Goal: Complete application form

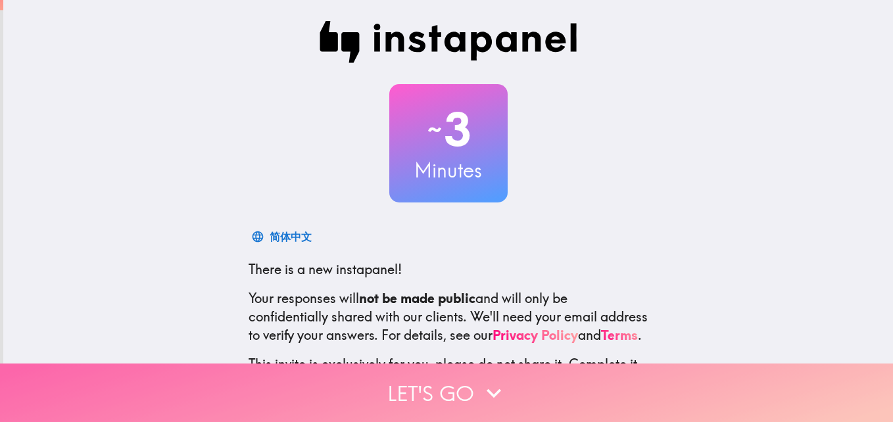
click at [485, 380] on icon "button" at bounding box center [494, 393] width 29 height 29
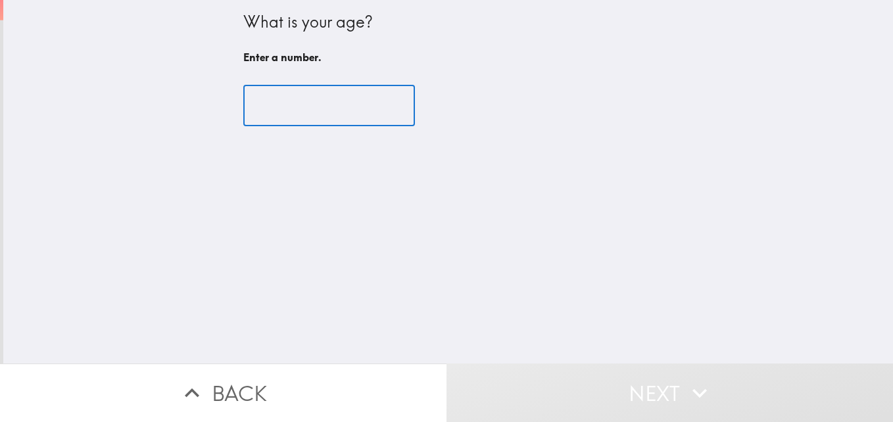
click at [341, 98] on input "number" at bounding box center [329, 106] width 172 height 41
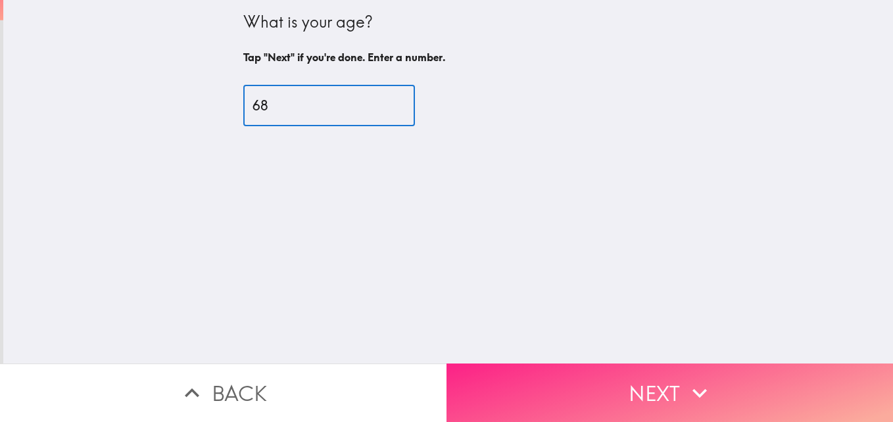
type input "68"
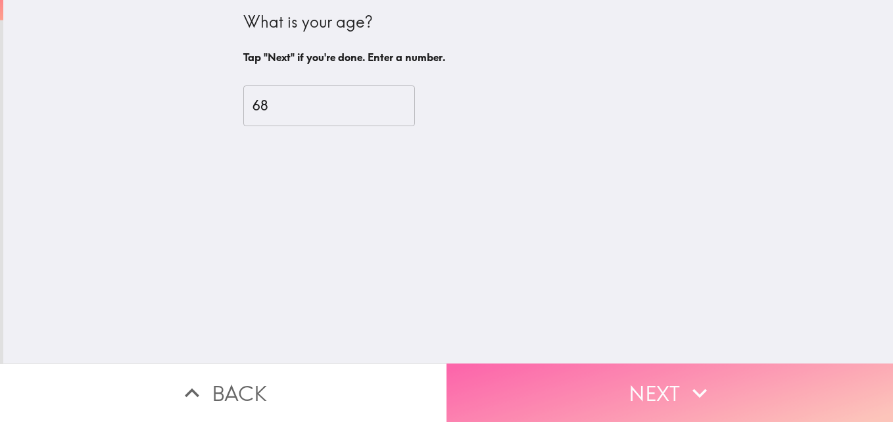
click at [535, 379] on button "Next" at bounding box center [670, 393] width 447 height 59
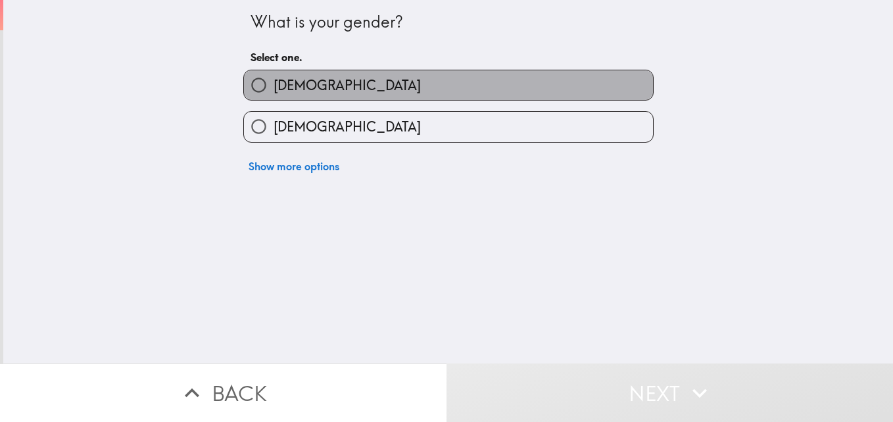
click at [341, 89] on label "[DEMOGRAPHIC_DATA]" at bounding box center [448, 85] width 409 height 30
click at [274, 89] on input "[DEMOGRAPHIC_DATA]" at bounding box center [259, 85] width 30 height 30
radio input "true"
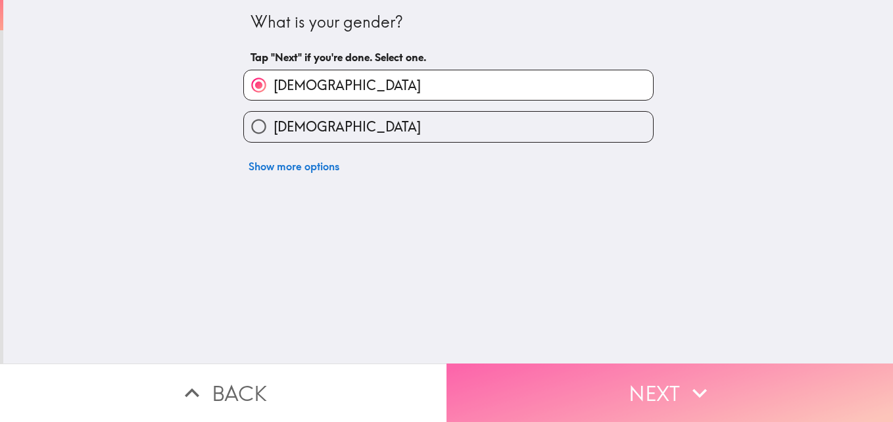
click at [540, 393] on button "Next" at bounding box center [670, 393] width 447 height 59
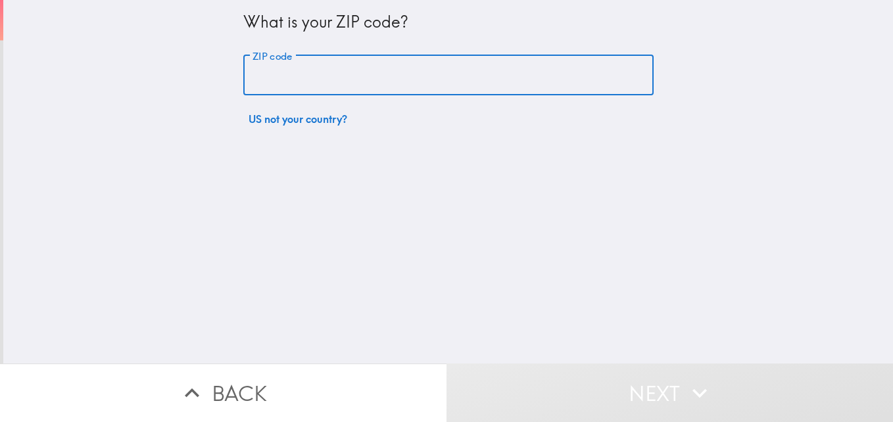
click at [352, 82] on input "ZIP code" at bounding box center [448, 75] width 410 height 41
type input "79720"
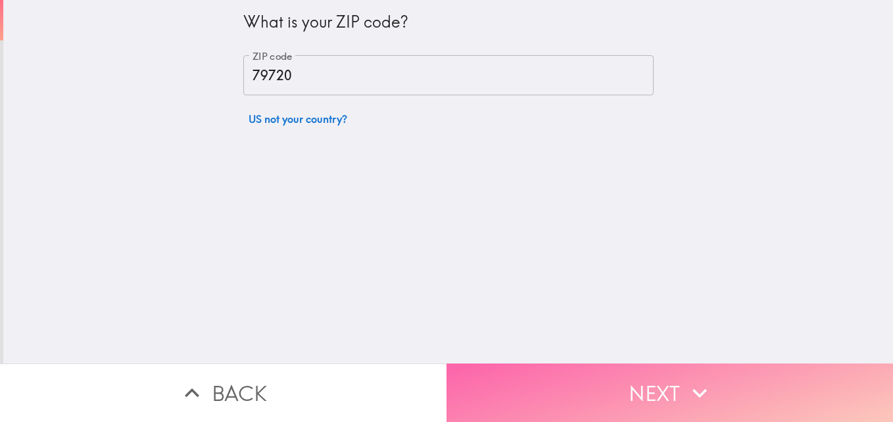
click at [533, 387] on button "Next" at bounding box center [670, 393] width 447 height 59
